Goal: Find specific page/section: Find specific page/section

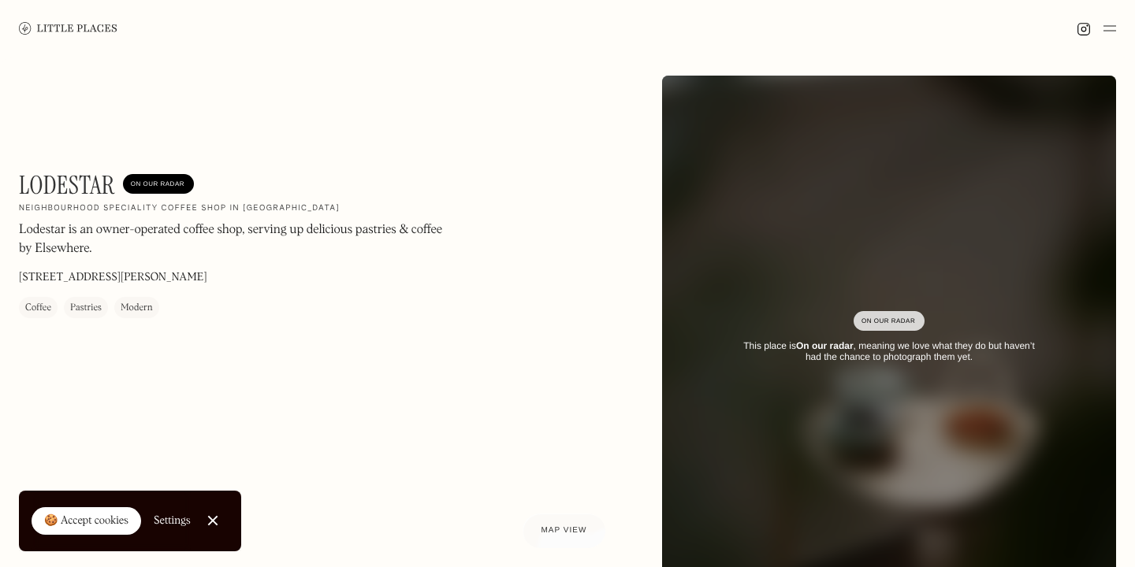
click at [1110, 24] on img at bounding box center [1109, 28] width 13 height 19
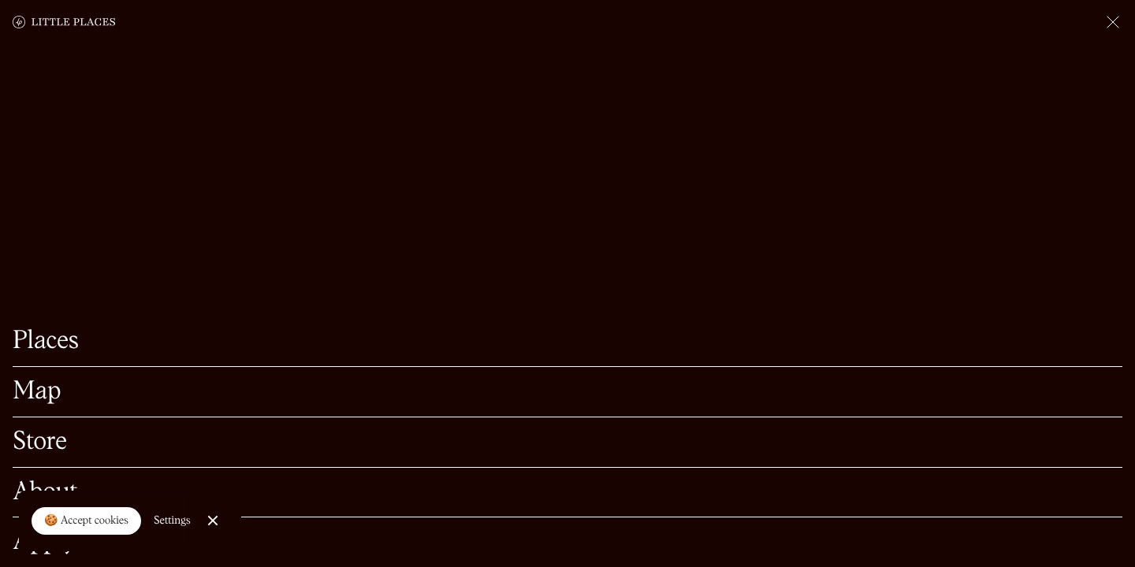
click at [410, 348] on link "Places" at bounding box center [568, 341] width 1110 height 24
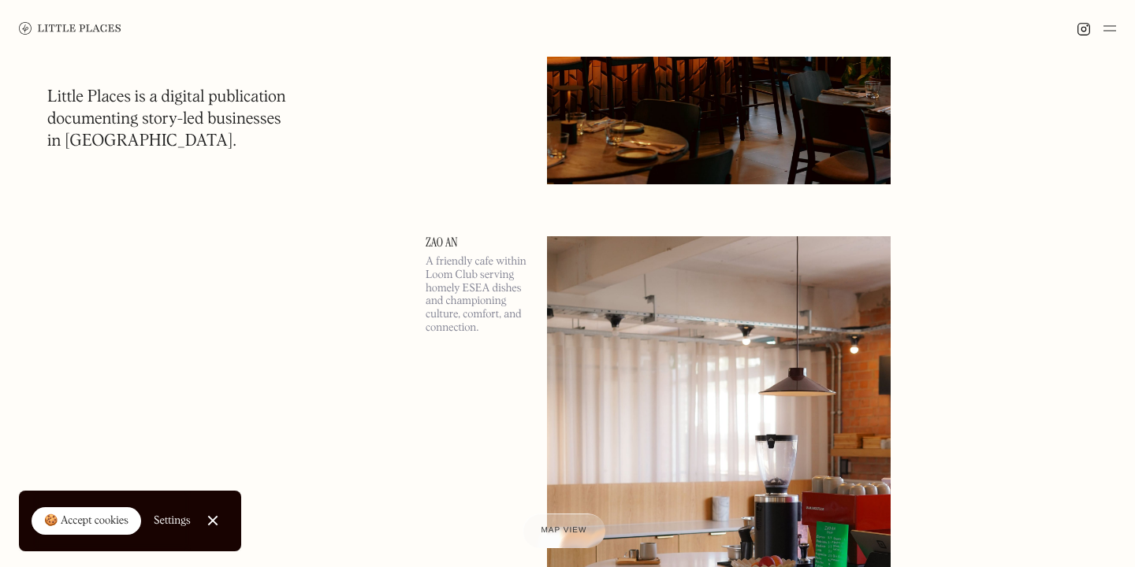
scroll to position [1043, 0]
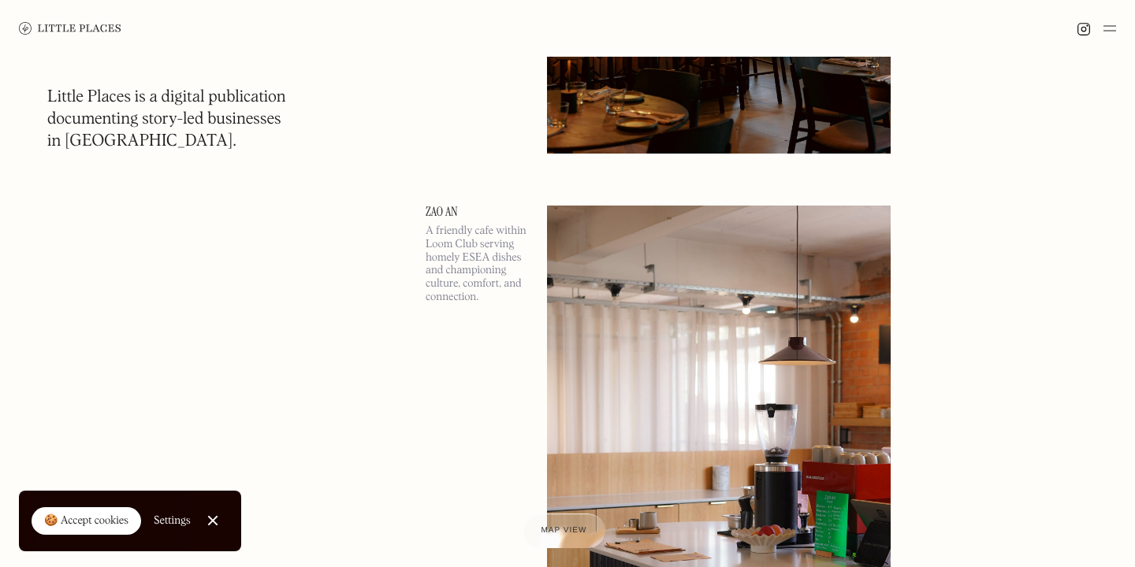
click at [1110, 36] on img at bounding box center [1109, 28] width 13 height 19
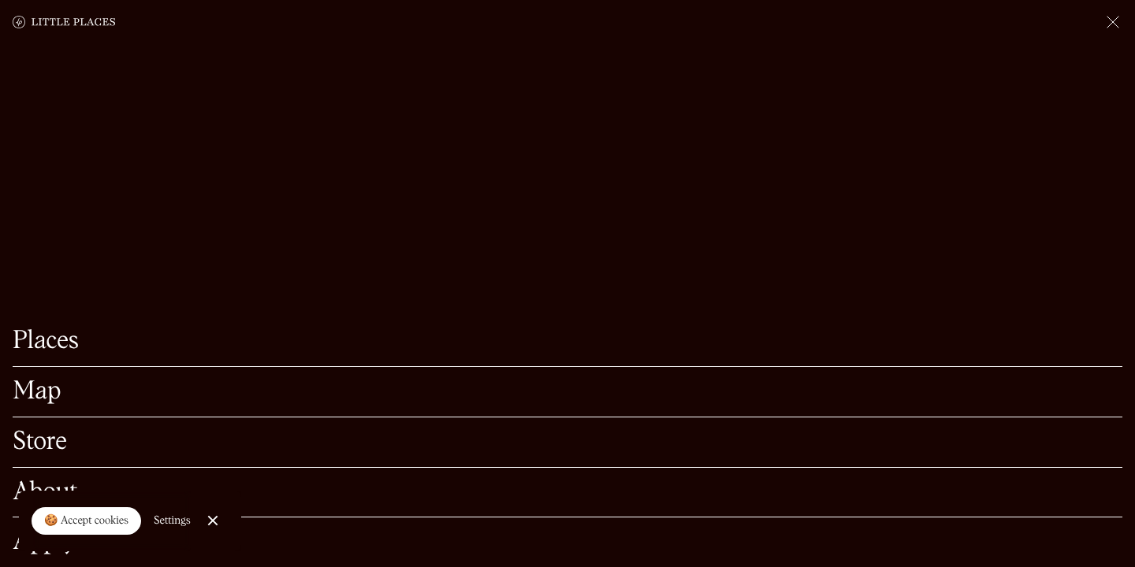
click at [222, 388] on link "Map" at bounding box center [568, 392] width 1110 height 24
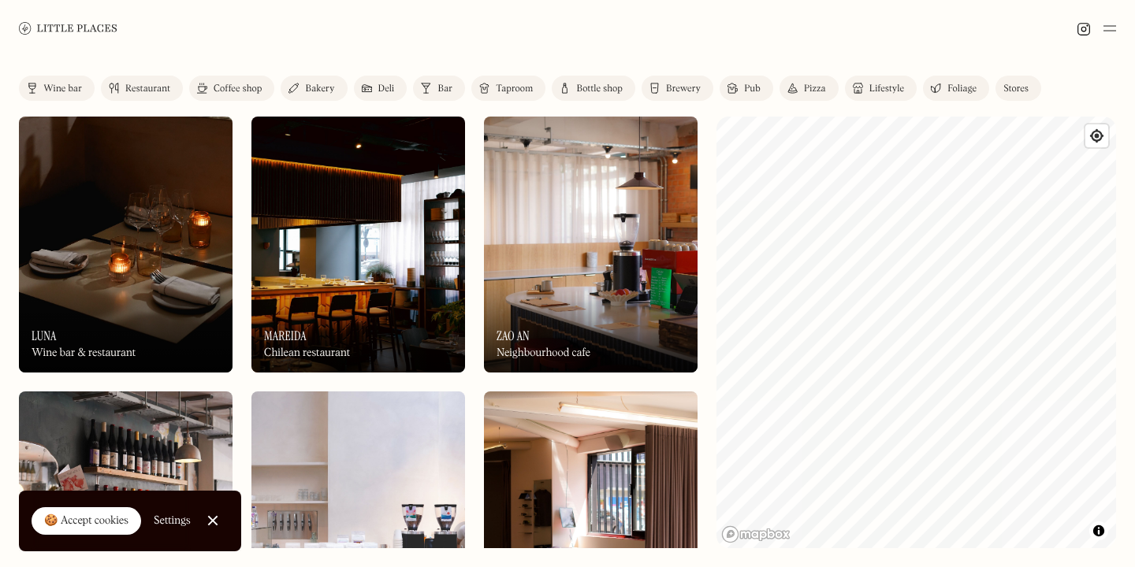
click at [1134, 269] on div "Label Wine bar Restaurant Coffee shop Bakery Deli Bar Taproom Bottle shop Brewe…" at bounding box center [567, 312] width 1135 height 511
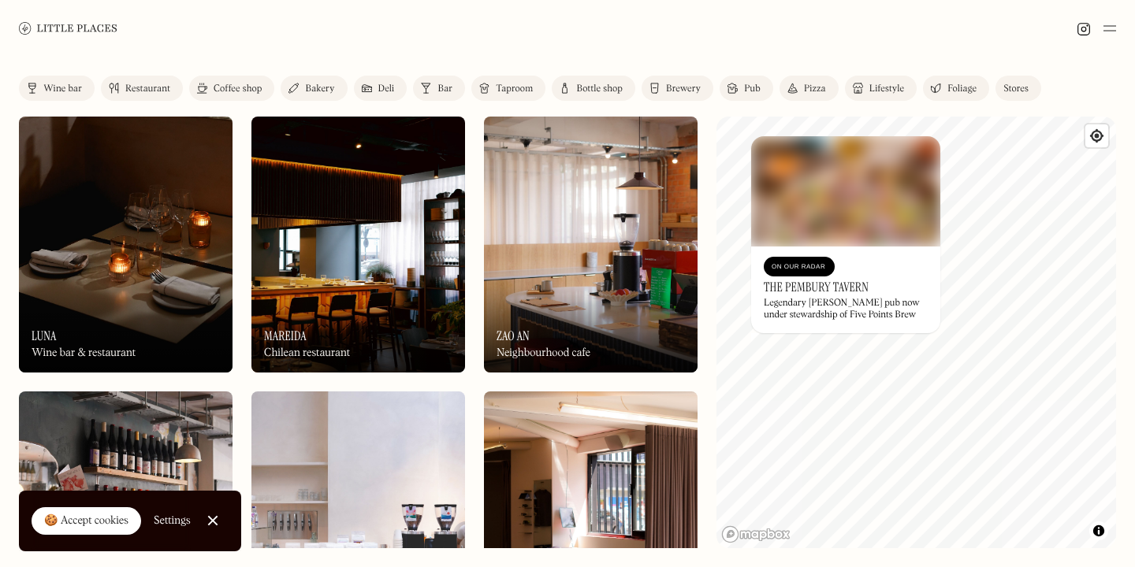
click at [712, 314] on div "Label Wine bar Restaurant Coffee shop Bakery Deli Bar Taproom Bottle shop Brewe…" at bounding box center [567, 312] width 1135 height 511
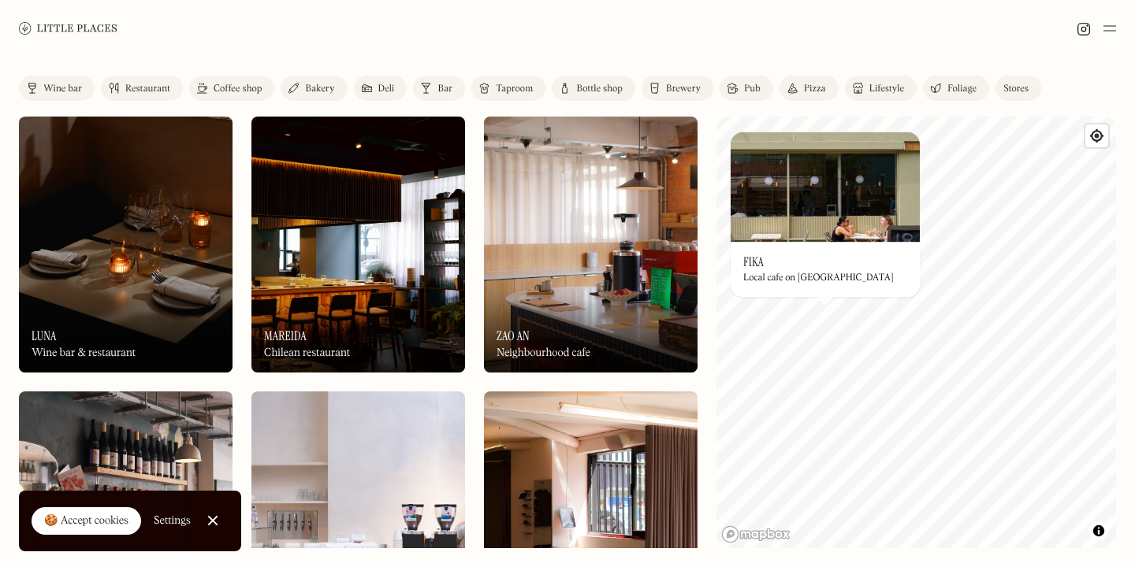
click at [846, 296] on div "On Our Radar Fika Local cafe on [GEOGRAPHIC_DATA]" at bounding box center [824, 269] width 189 height 55
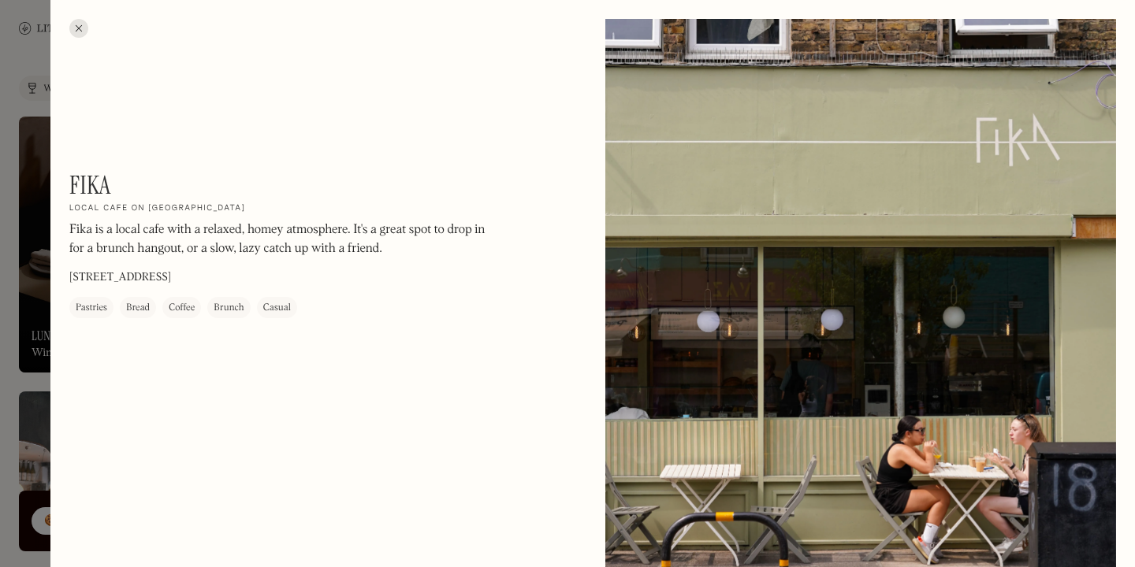
click at [76, 28] on div at bounding box center [78, 28] width 19 height 19
